Goal: Task Accomplishment & Management: Use online tool/utility

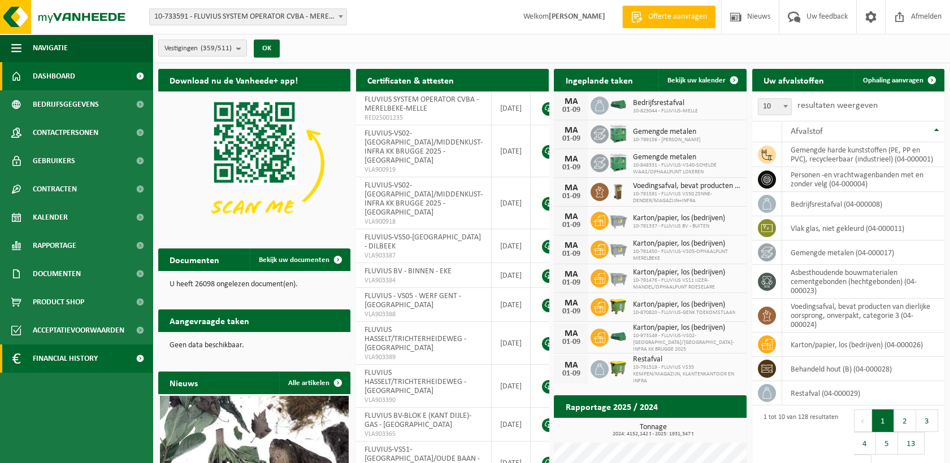
click at [137, 357] on span at bounding box center [139, 359] width 25 height 28
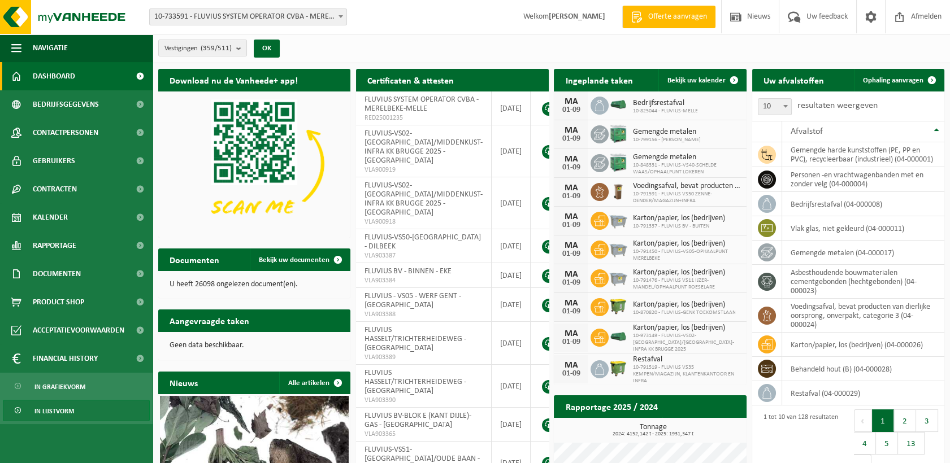
click at [62, 409] on span "In lijstvorm" at bounding box center [54, 411] width 40 height 21
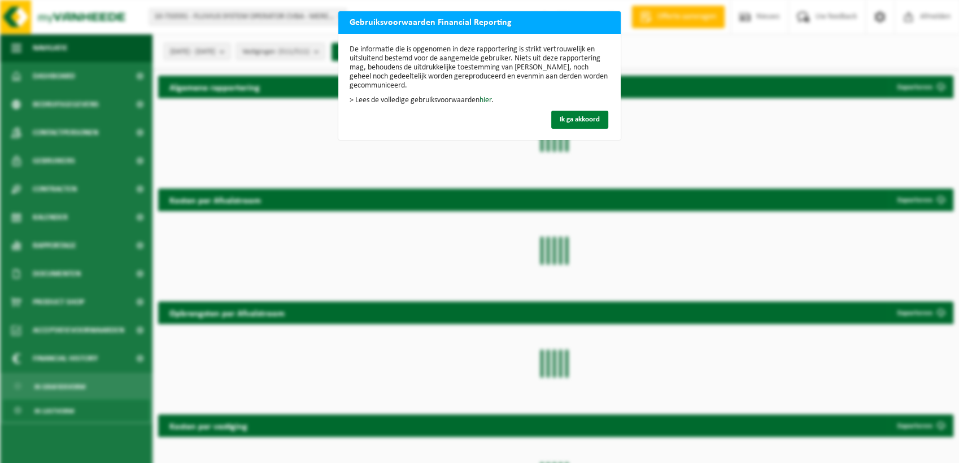
click at [588, 120] on span "Ik ga akkoord" at bounding box center [580, 119] width 40 height 7
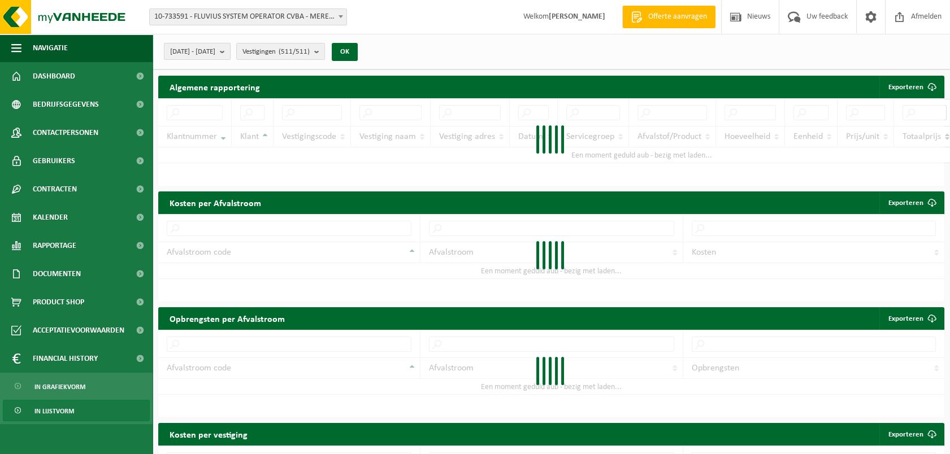
click at [230, 54] on b "submit" at bounding box center [225, 52] width 10 height 16
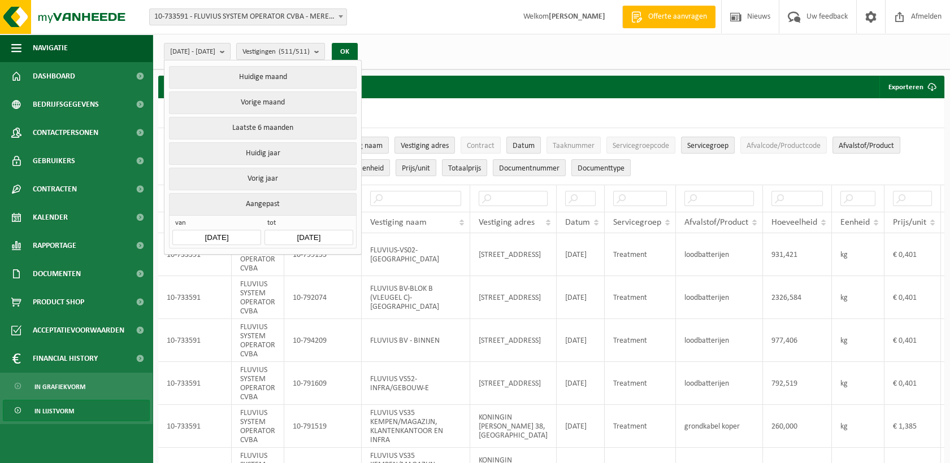
click at [235, 237] on input "2025-04-01" at bounding box center [216, 237] width 88 height 15
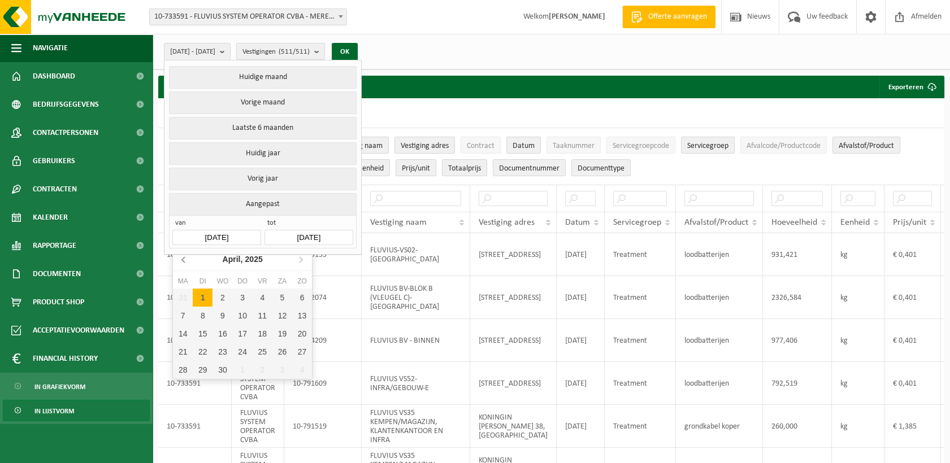
click at [181, 259] on icon at bounding box center [184, 259] width 18 height 18
click at [179, 261] on icon at bounding box center [184, 259] width 18 height 18
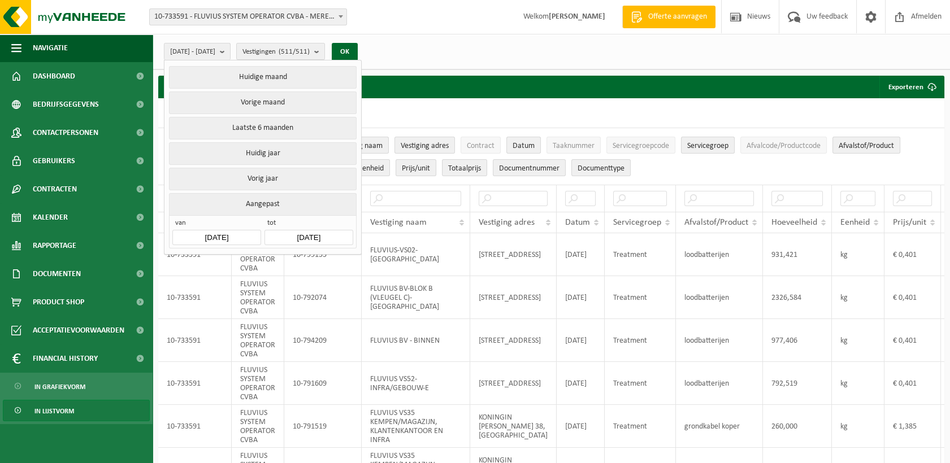
click at [498, 110] on div "10 25 50 100 10 resultaten weergeven" at bounding box center [551, 112] width 786 height 29
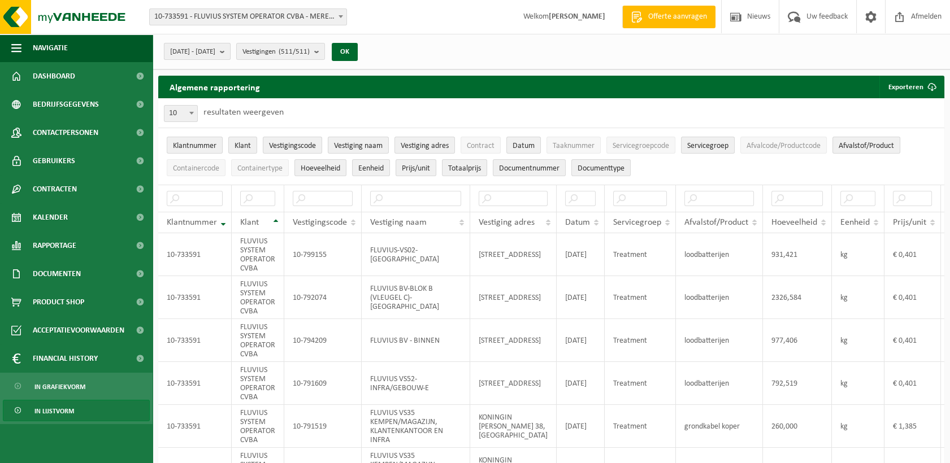
click at [215, 53] on span "2025-04-01 - 2025-09-01" at bounding box center [192, 52] width 45 height 17
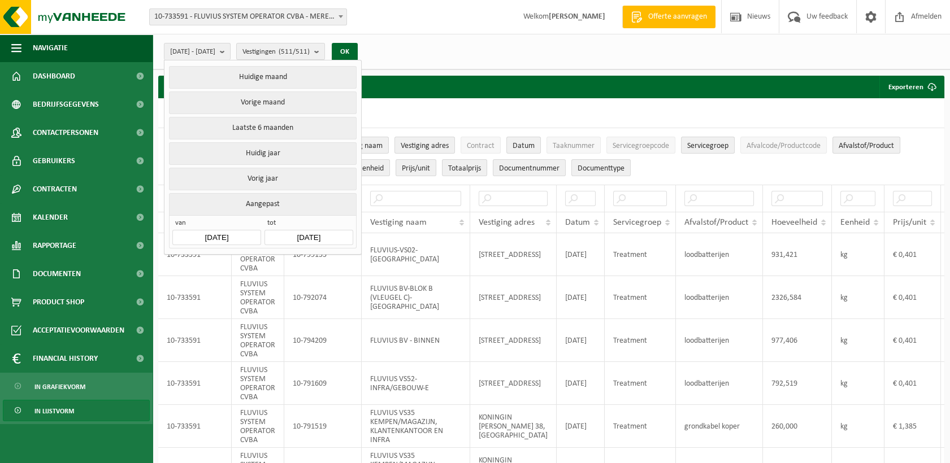
click at [485, 53] on div "2025-04-01 - 2025-09-01 Huidige maand Vorige maand Laatste 6 maanden Huidig jaa…" at bounding box center [551, 52] width 797 height 36
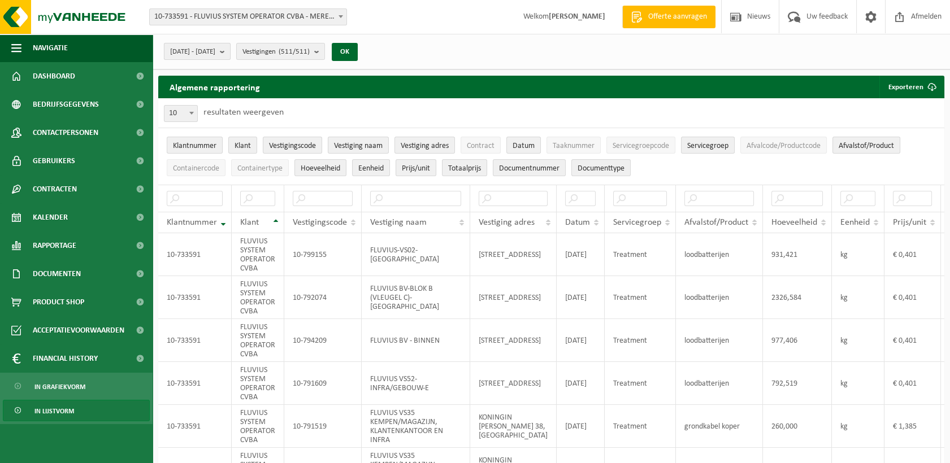
click at [230, 51] on button "2025-04-01 - 2025-09-01" at bounding box center [197, 51] width 67 height 17
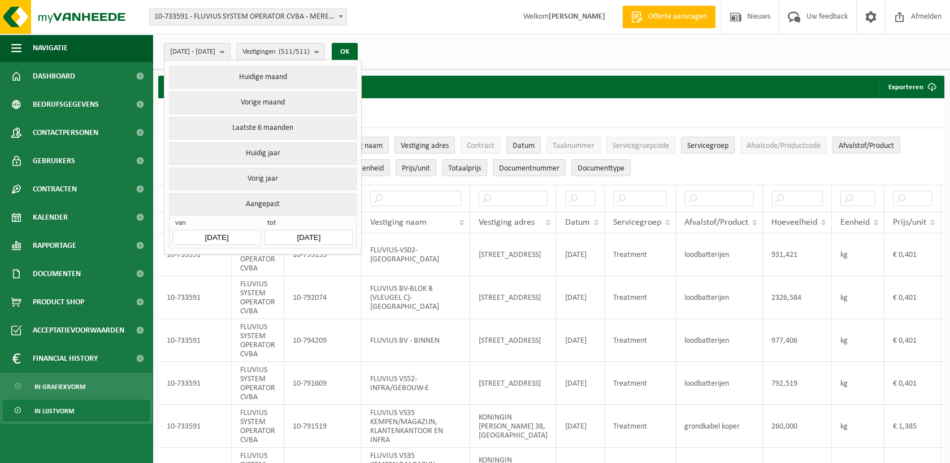
click at [435, 107] on div "10 25 50 100 10 resultaten weergeven" at bounding box center [551, 112] width 786 height 29
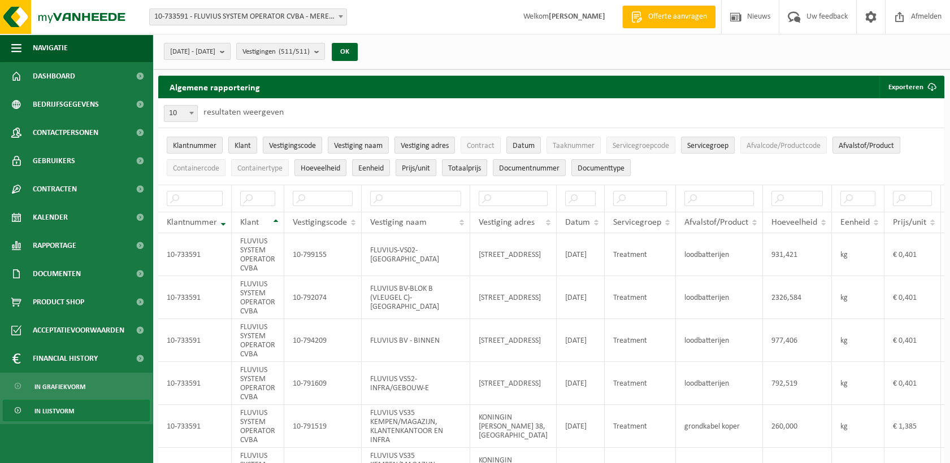
click at [230, 53] on button "2025-04-01 - 2025-09-01" at bounding box center [197, 51] width 67 height 17
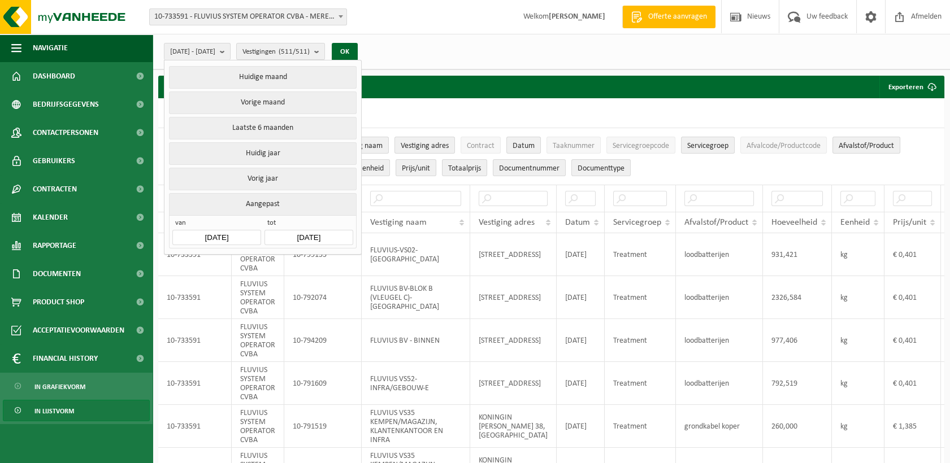
click at [239, 234] on input "2025-04-01" at bounding box center [216, 237] width 88 height 15
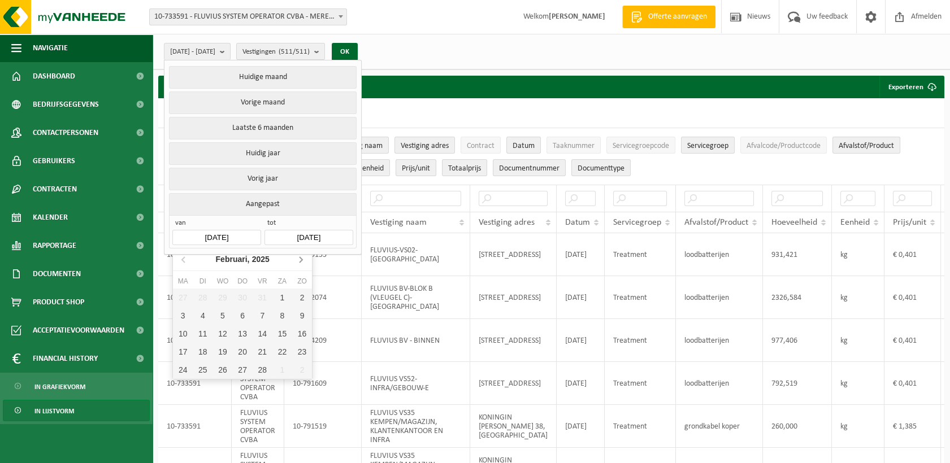
click at [299, 254] on icon at bounding box center [301, 259] width 18 height 18
click at [299, 257] on icon at bounding box center [300, 260] width 3 height 6
click at [298, 302] on div "1" at bounding box center [302, 298] width 20 height 18
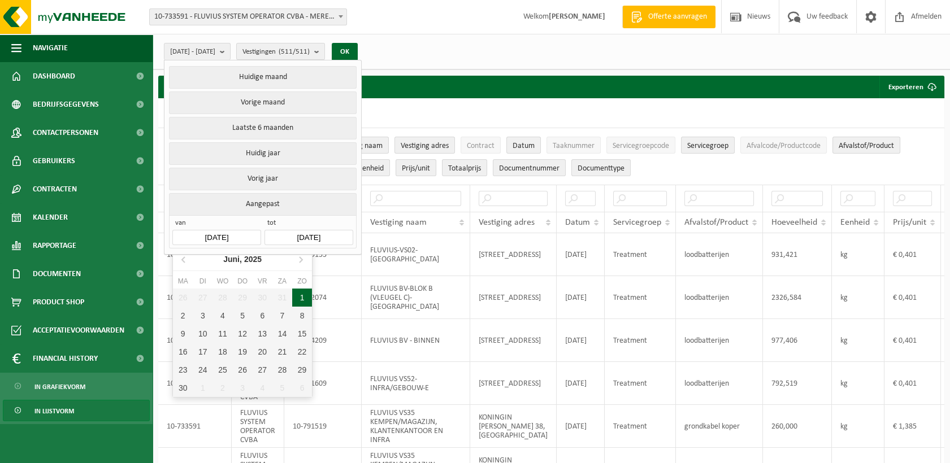
type input "2025-06-01"
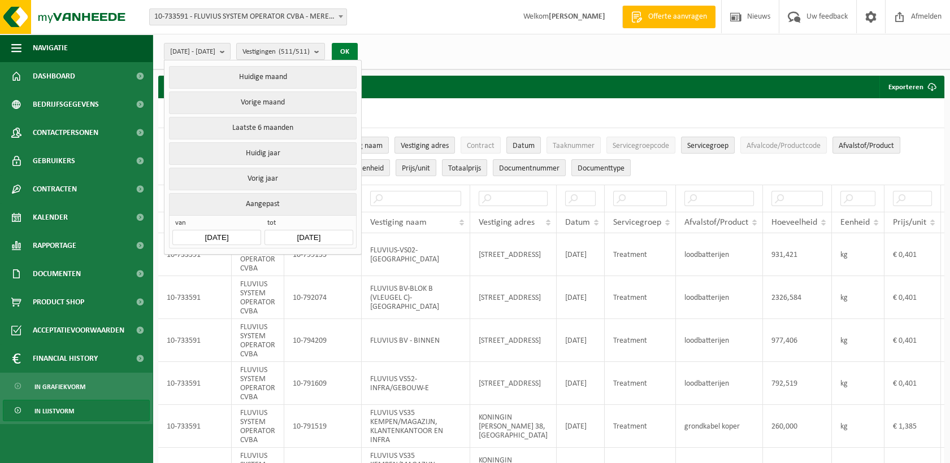
click at [358, 47] on button "OK" at bounding box center [345, 52] width 26 height 18
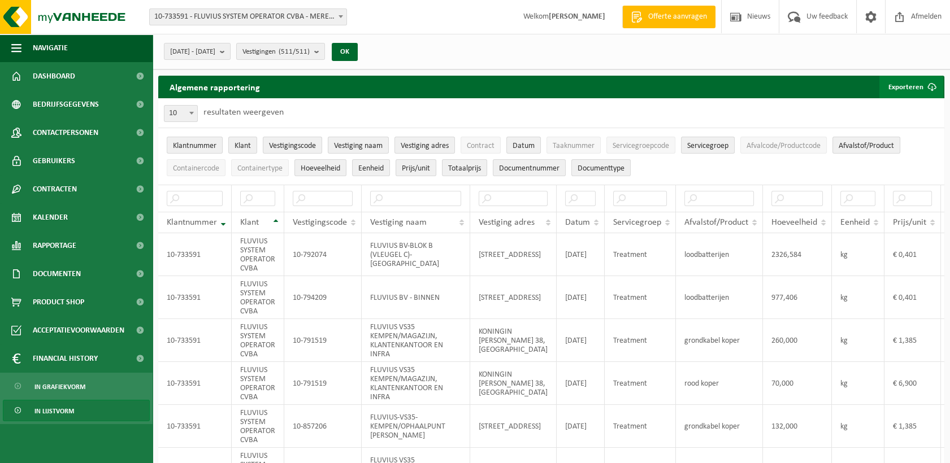
click at [932, 87] on span "button" at bounding box center [931, 87] width 23 height 23
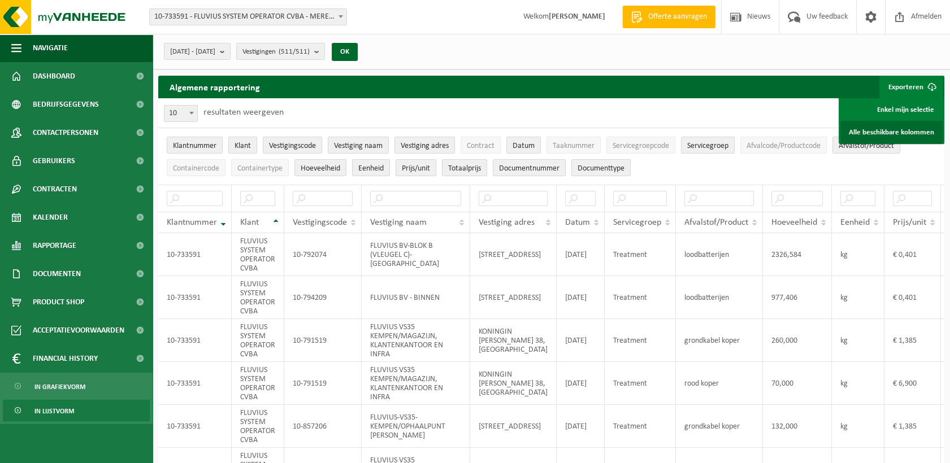
click at [881, 131] on link "Alle beschikbare kolommen" at bounding box center [891, 132] width 102 height 23
